Goal: Information Seeking & Learning: Understand process/instructions

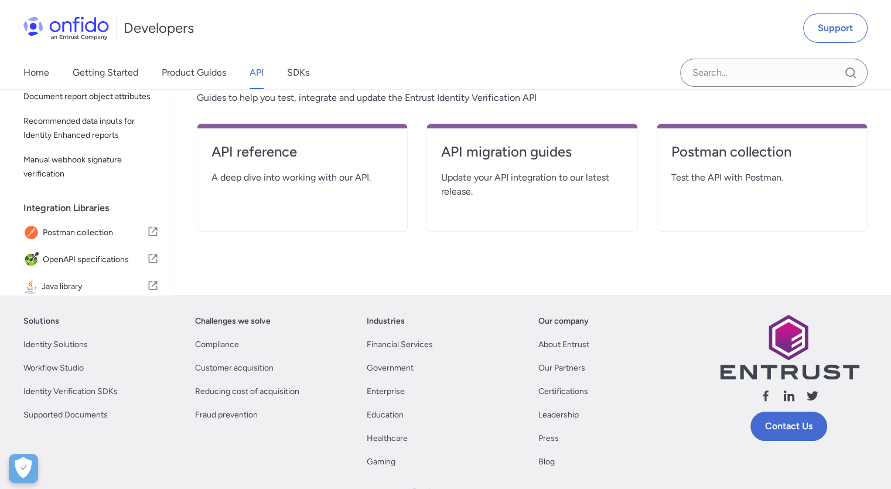
scroll to position [239, 0]
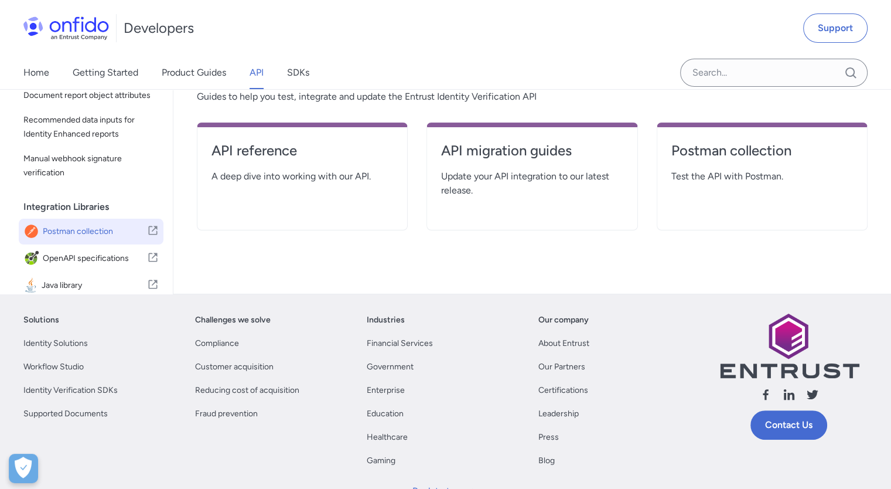
click at [133, 240] on span "Postman collection" at bounding box center [95, 231] width 104 height 16
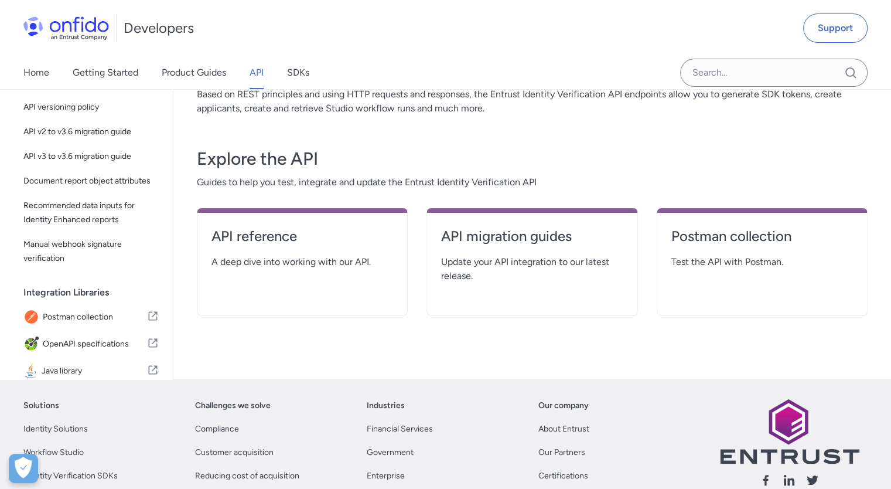
scroll to position [0, 0]
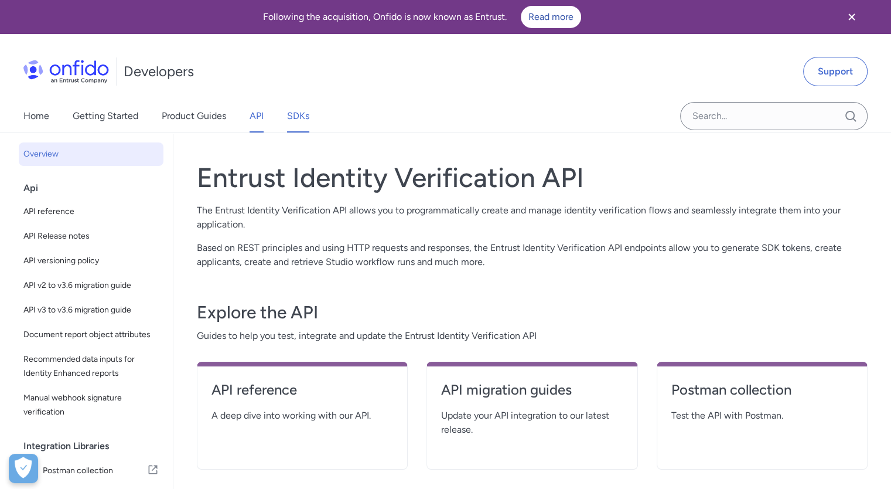
click at [308, 120] on link "SDKs" at bounding box center [298, 116] width 22 height 33
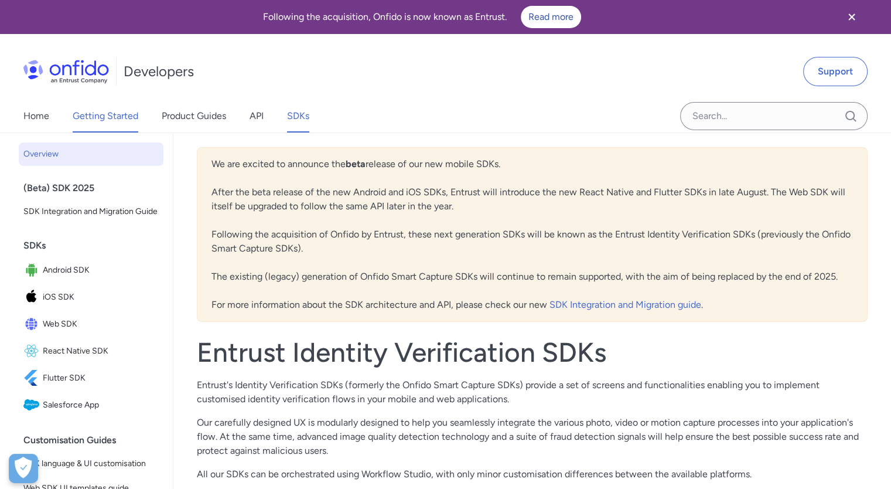
click at [121, 110] on link "Getting Started" at bounding box center [106, 116] width 66 height 33
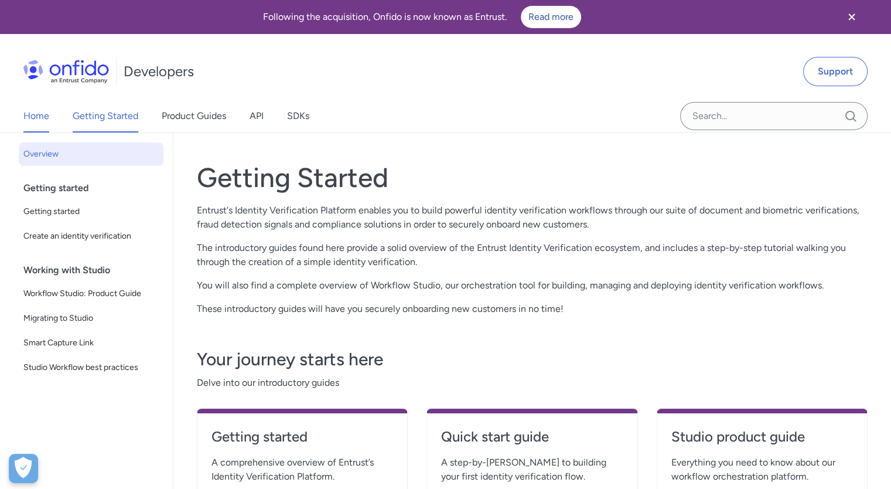
click at [39, 115] on link "Home" at bounding box center [36, 116] width 26 height 33
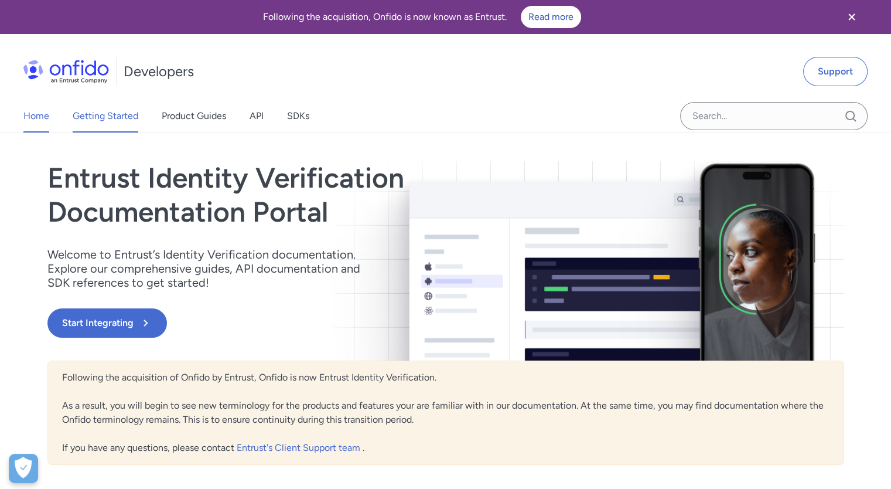
click at [115, 109] on link "Getting Started" at bounding box center [106, 116] width 66 height 33
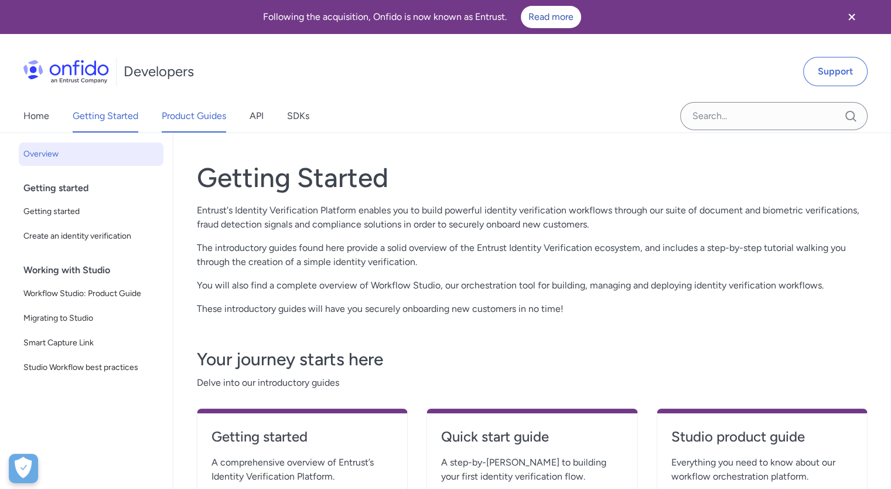
click at [188, 121] on link "Product Guides" at bounding box center [194, 116] width 64 height 33
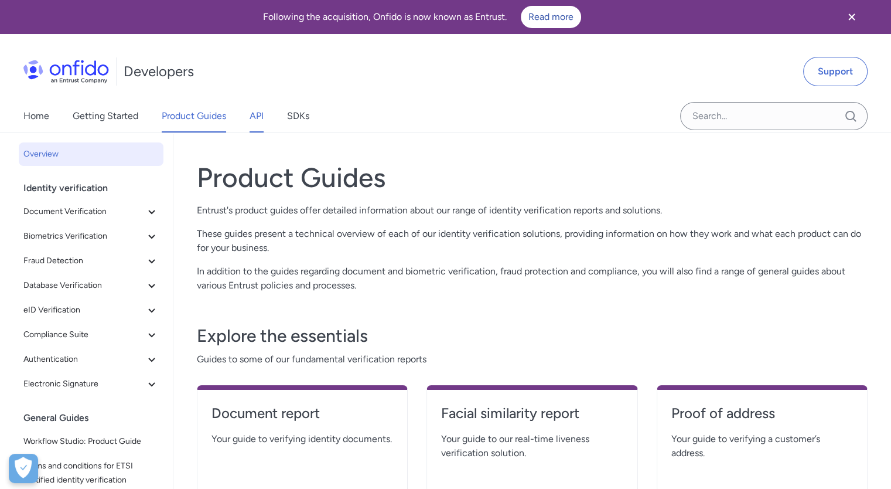
click at [251, 113] on link "API" at bounding box center [257, 116] width 14 height 33
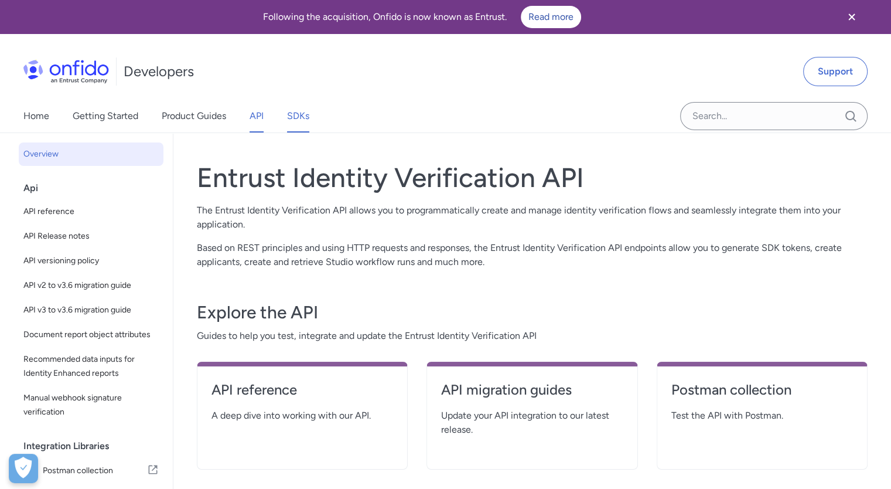
click at [299, 120] on link "SDKs" at bounding box center [298, 116] width 22 height 33
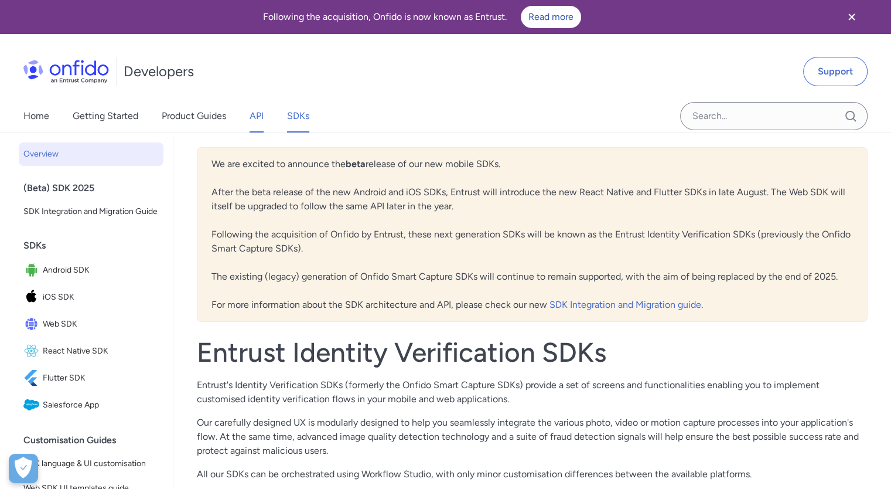
click at [254, 114] on link "API" at bounding box center [257, 116] width 14 height 33
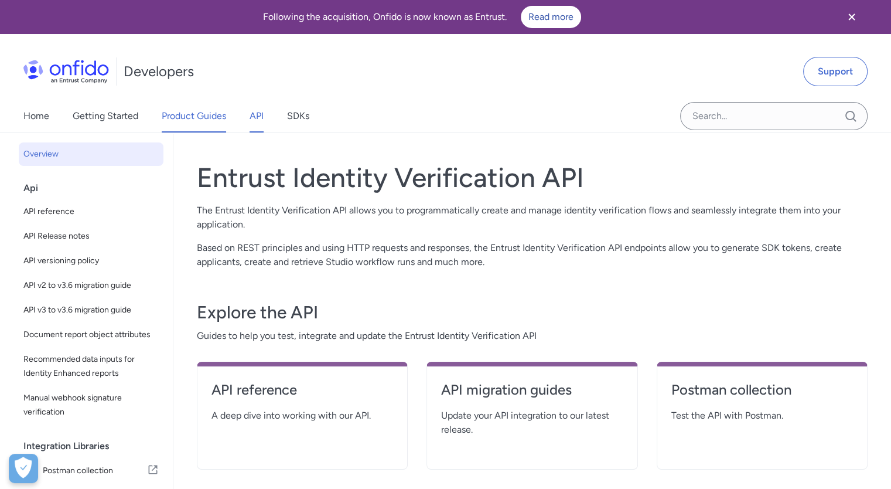
click at [185, 118] on link "Product Guides" at bounding box center [194, 116] width 64 height 33
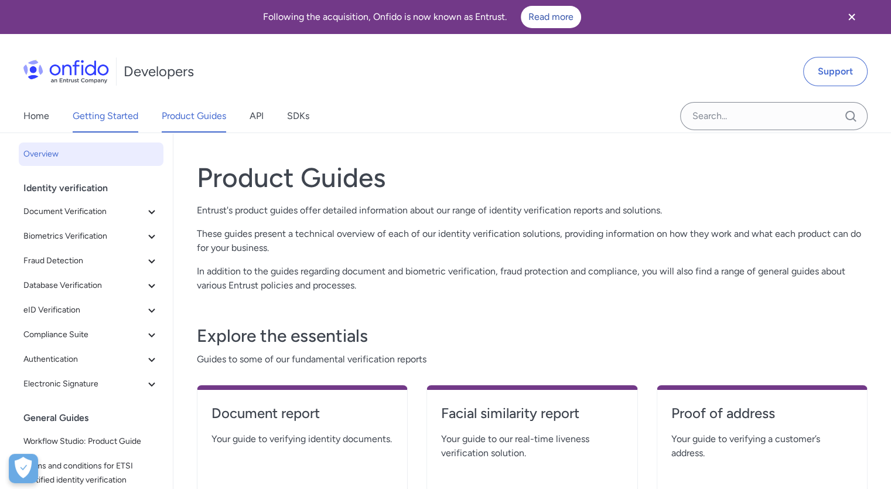
click at [110, 111] on link "Getting Started" at bounding box center [106, 116] width 66 height 33
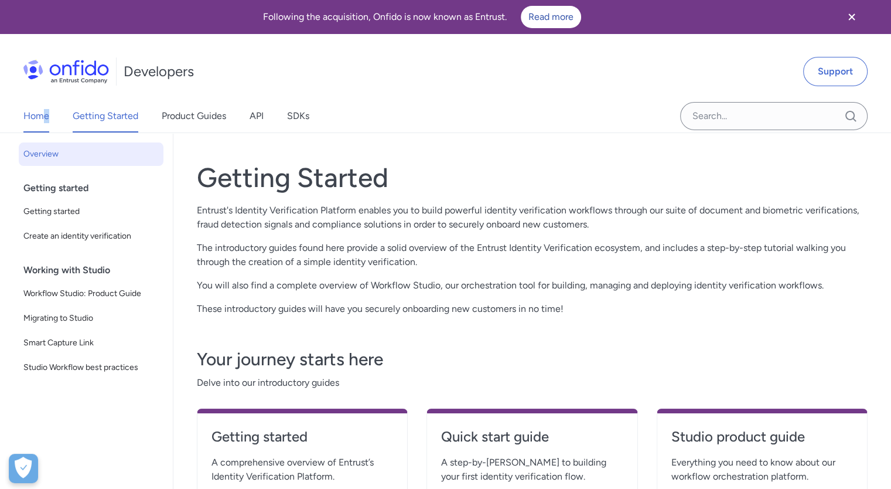
drag, startPoint x: 51, startPoint y: 113, endPoint x: 39, endPoint y: 115, distance: 12.5
click at [39, 115] on div "Home Getting Started Product Guides API SDKs" at bounding box center [178, 116] width 356 height 33
click at [39, 115] on link "Home" at bounding box center [36, 116] width 26 height 33
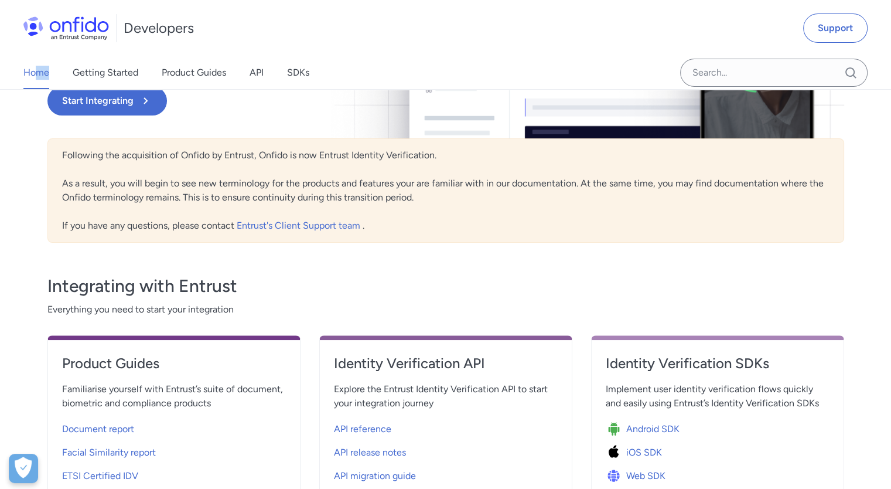
scroll to position [223, 0]
click at [110, 73] on link "Getting Started" at bounding box center [106, 72] width 66 height 33
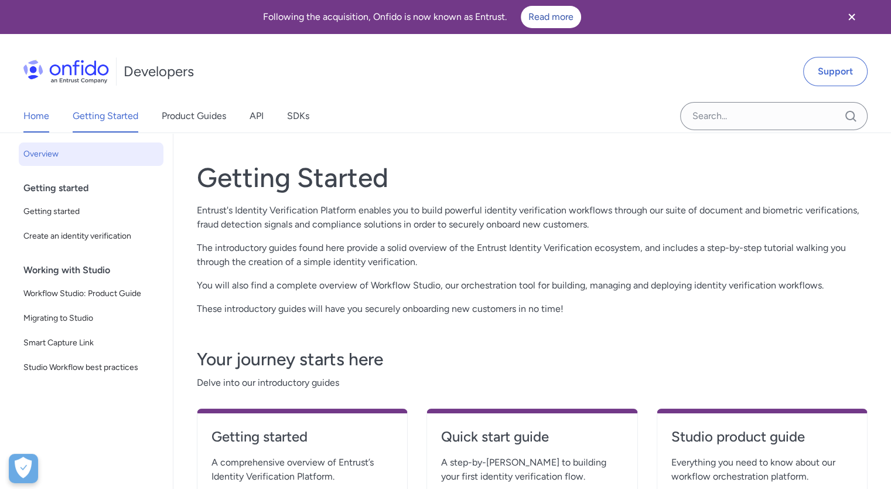
click at [30, 117] on link "Home" at bounding box center [36, 116] width 26 height 33
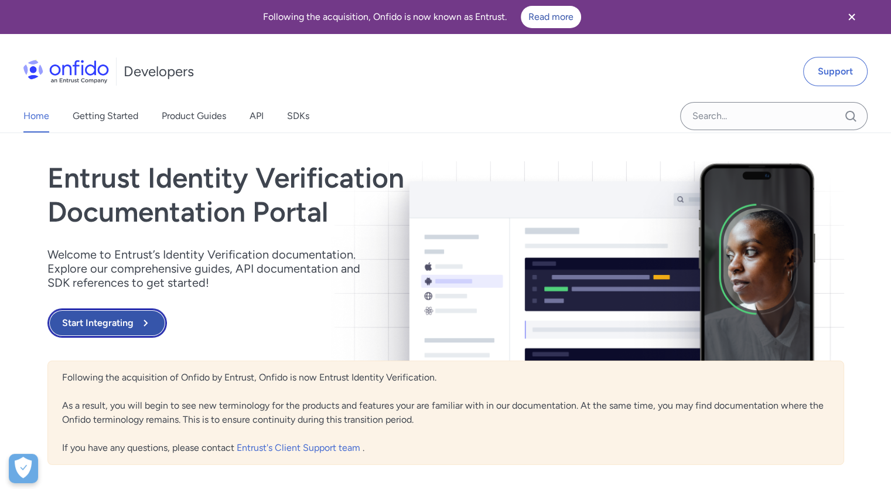
click at [91, 323] on button "Start Integrating" at bounding box center [107, 322] width 120 height 29
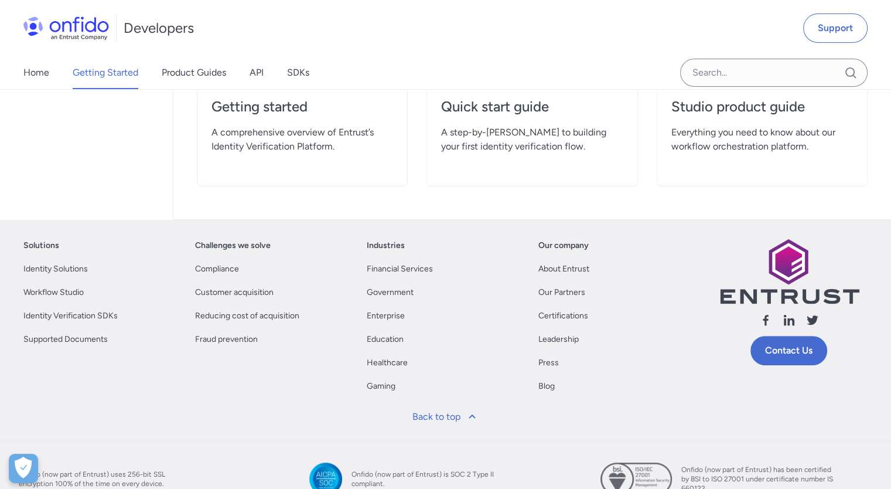
scroll to position [332, 0]
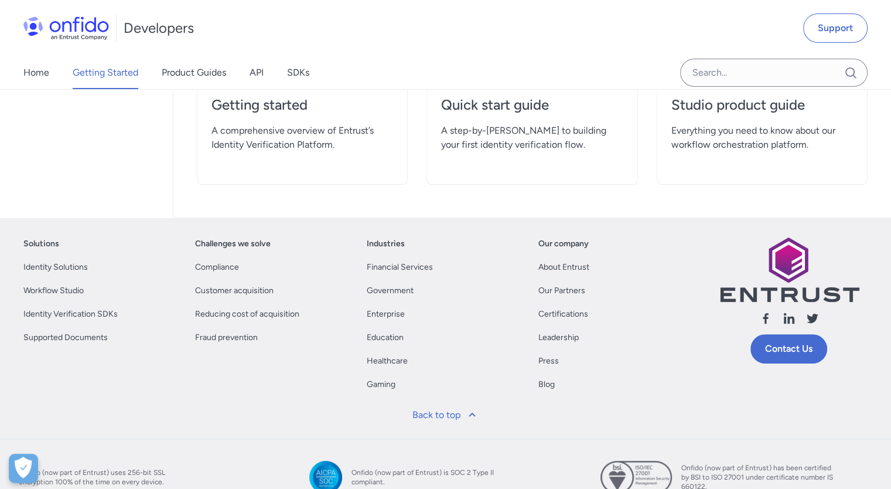
click at [482, 204] on div "Getting Started Entrust's Identity Verification Platform enables you to build p…" at bounding box center [532, 9] width 718 height 416
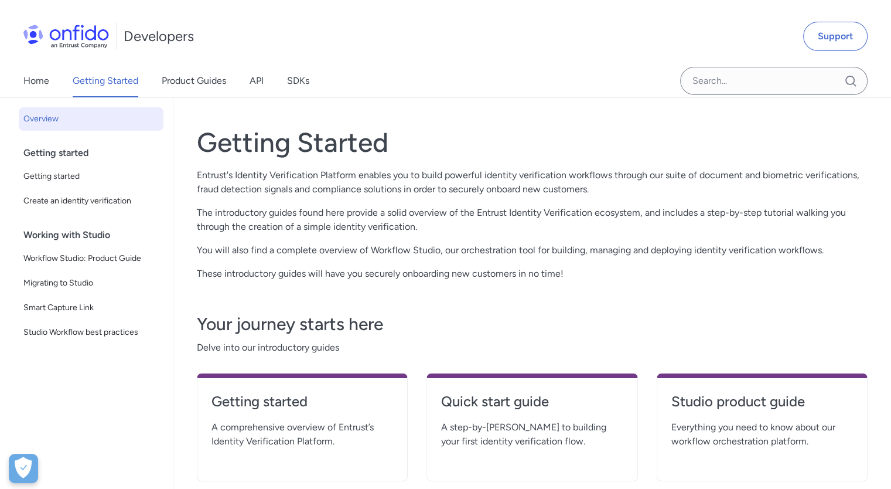
scroll to position [0, 0]
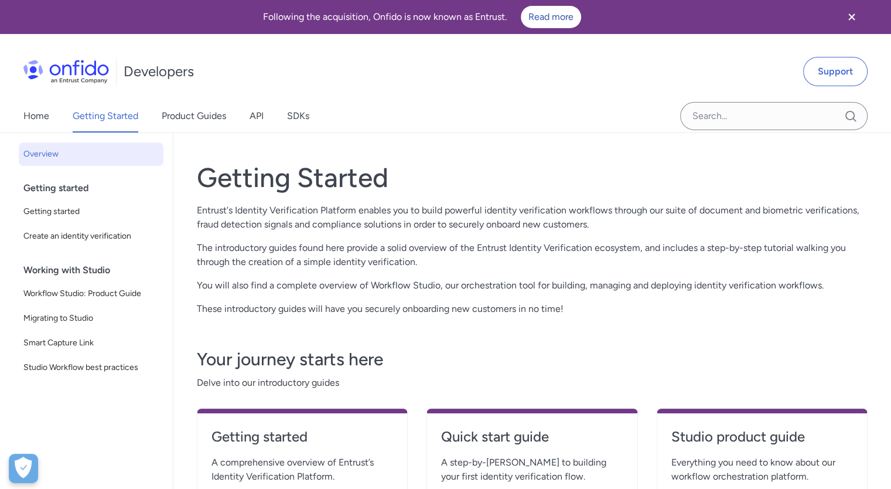
click at [734, 320] on div "Getting Started Entrust's Identity Verification Platform enables you to build p…" at bounding box center [532, 341] width 671 height 388
click at [195, 113] on link "Product Guides" at bounding box center [194, 116] width 64 height 33
